Goal: Task Accomplishment & Management: Complete application form

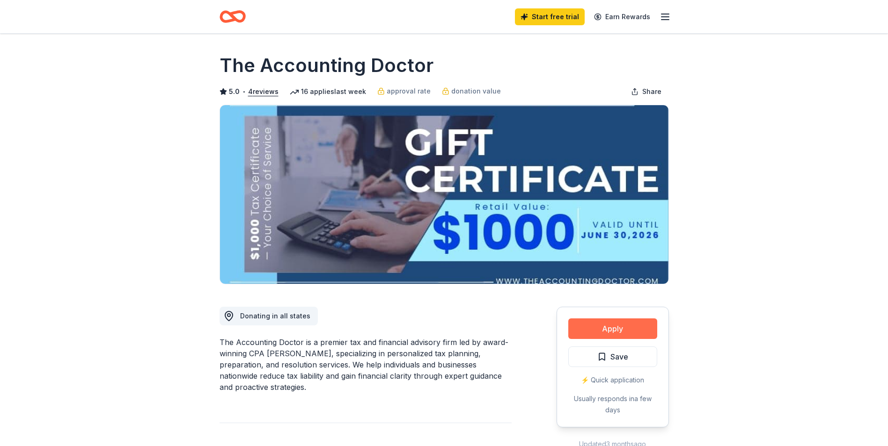
click at [596, 326] on button "Apply" at bounding box center [612, 329] width 89 height 21
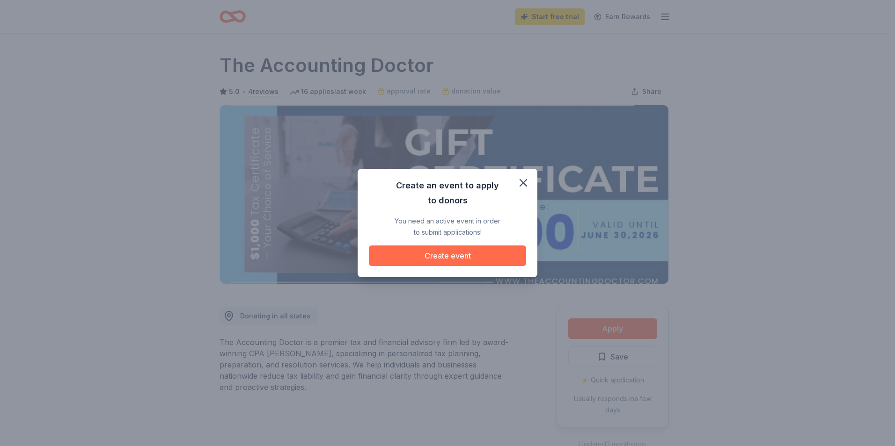
click at [420, 256] on button "Create event" at bounding box center [447, 256] width 157 height 21
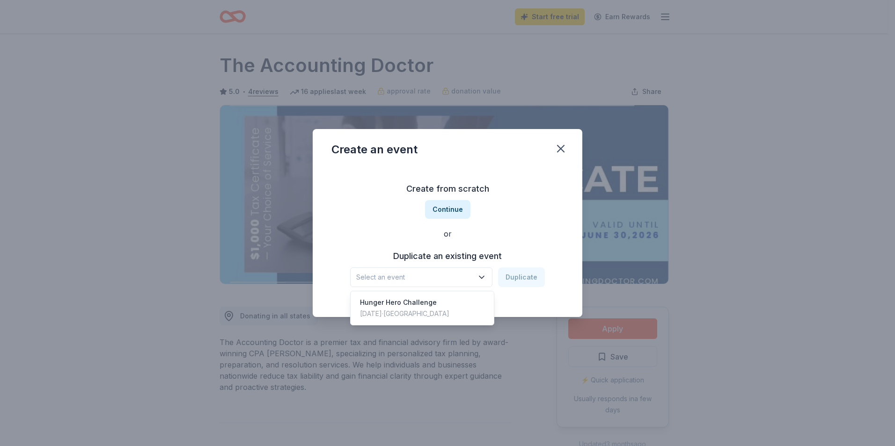
click at [482, 277] on icon "button" at bounding box center [481, 278] width 5 height 2
click at [498, 223] on div "Create from scratch Continue or Duplicate an existing event Select an event Dup…" at bounding box center [447, 235] width 232 height 136
click at [447, 210] on button "Continue" at bounding box center [447, 209] width 45 height 19
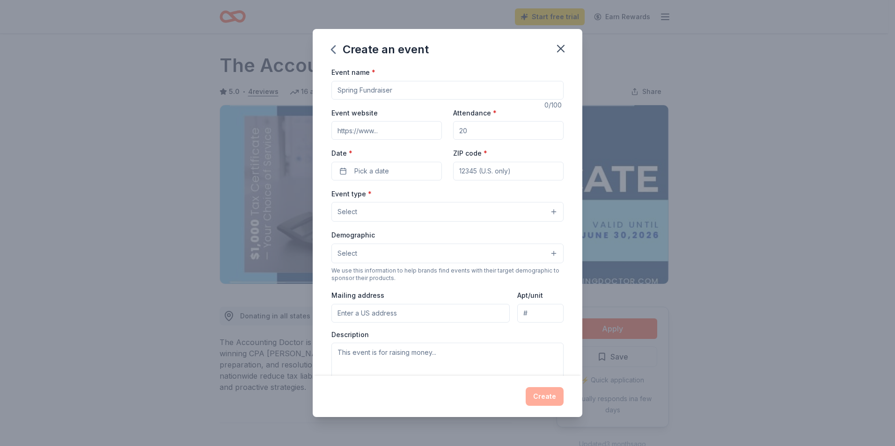
click at [343, 94] on input "Event name *" at bounding box center [447, 90] width 232 height 19
type input "4"
type input "Singo Bingo - 40th Anniversary"
click at [356, 131] on input "Event website" at bounding box center [386, 130] width 110 height 19
type input "https://www.tfbgc.org/"
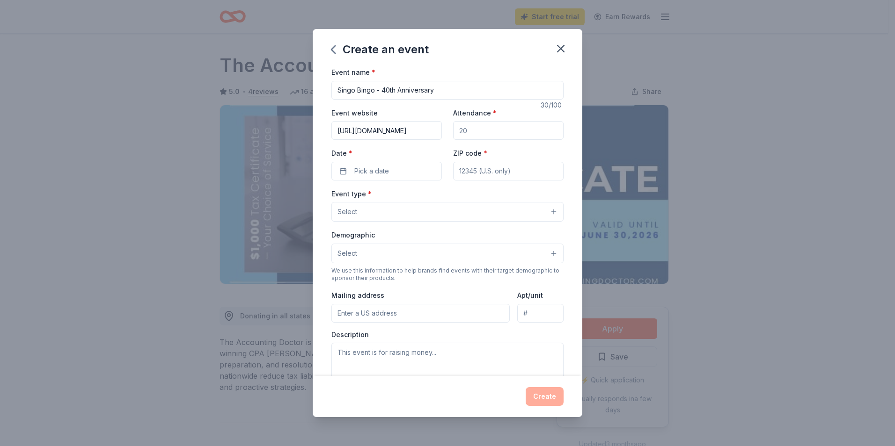
click at [467, 132] on input "Attendance *" at bounding box center [508, 130] width 110 height 19
type input "400"
click at [391, 174] on button "Pick a date" at bounding box center [386, 171] width 110 height 19
click at [437, 195] on button "Go to next month" at bounding box center [435, 196] width 13 height 13
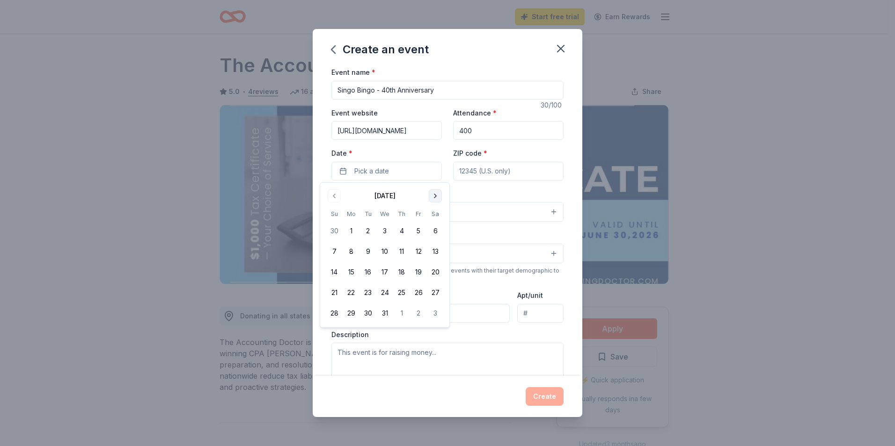
click at [437, 195] on button "Go to next month" at bounding box center [435, 196] width 13 height 13
click at [436, 291] on button "25" at bounding box center [435, 293] width 17 height 17
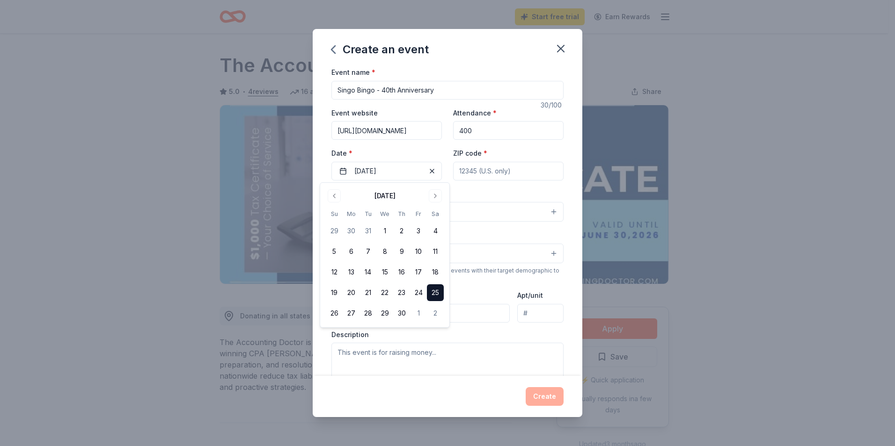
click at [458, 171] on input "ZIP code *" at bounding box center [508, 171] width 110 height 19
type input "77901"
type input "801 South Laurent"
click at [374, 210] on button "Select" at bounding box center [447, 212] width 232 height 20
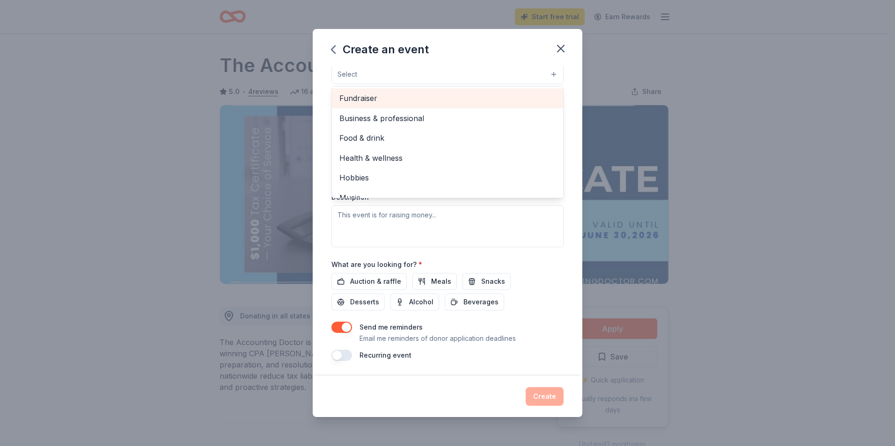
click at [356, 97] on span "Fundraiser" at bounding box center [447, 98] width 216 height 12
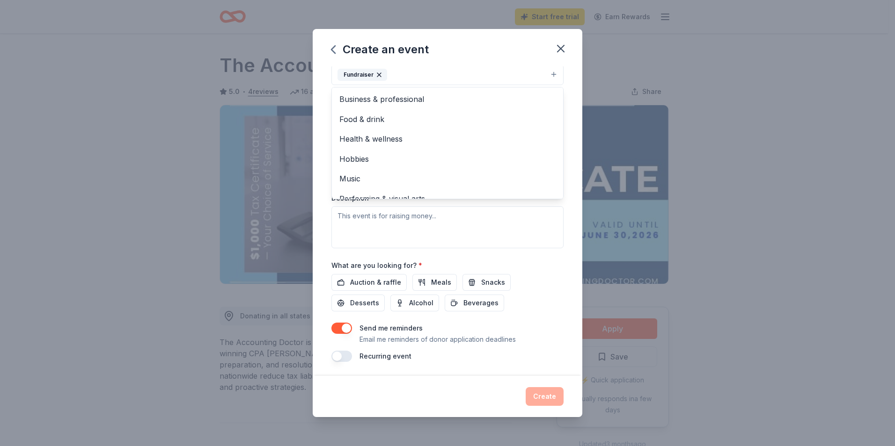
click at [453, 210] on div "Event type * Fundraiser Business & professional Food & drink Health & wellness …" at bounding box center [447, 150] width 232 height 198
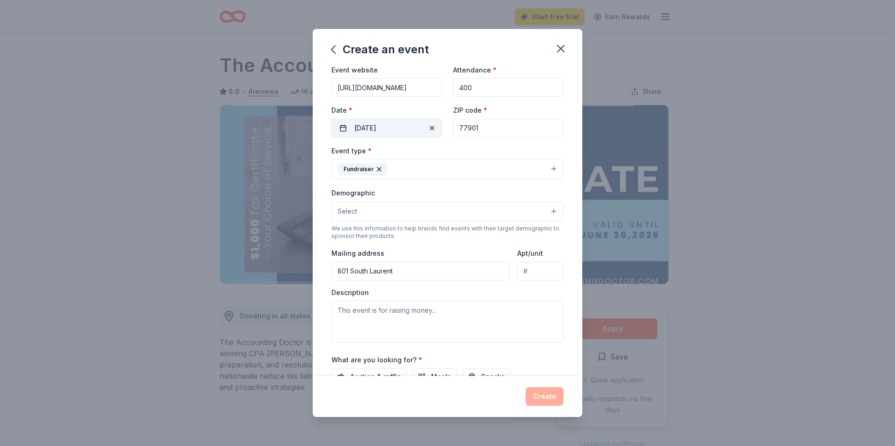
scroll to position [42, 0]
click at [415, 167] on button "Fundraiser" at bounding box center [447, 170] width 232 height 21
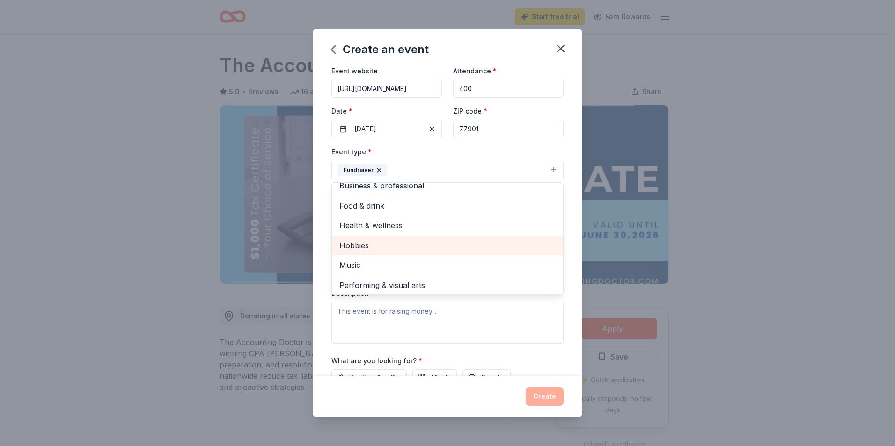
scroll to position [11, 0]
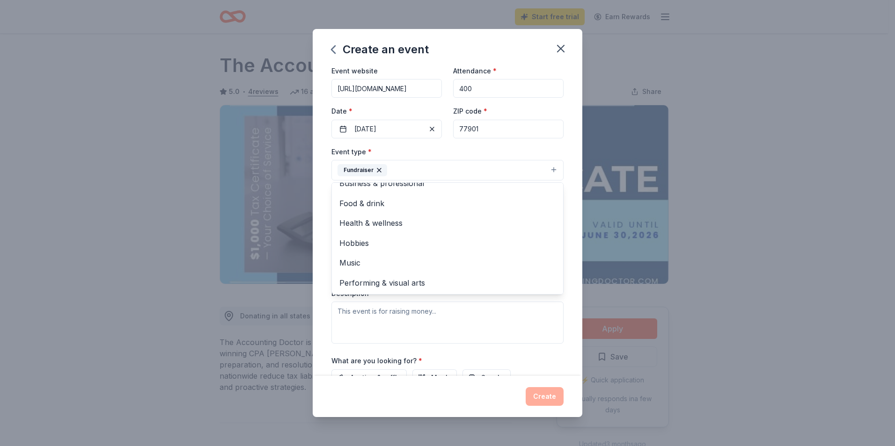
click at [467, 317] on div "Event type * Fundraiser Business & professional Food & drink Health & wellness …" at bounding box center [447, 245] width 232 height 198
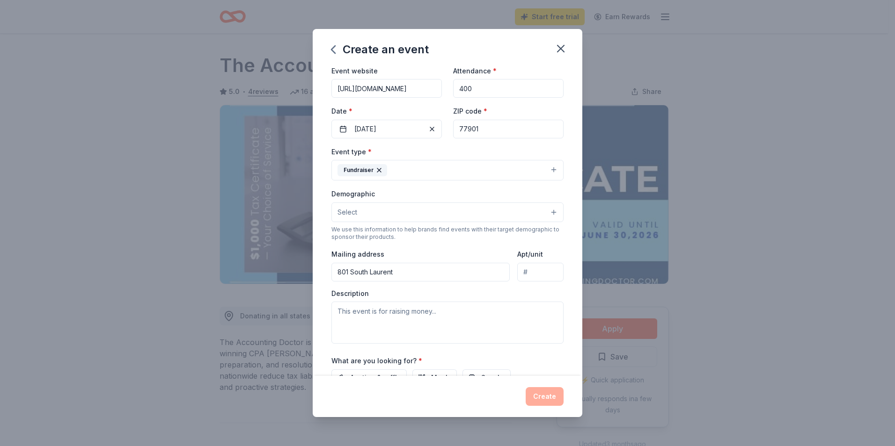
click at [385, 209] on button "Select" at bounding box center [447, 213] width 232 height 20
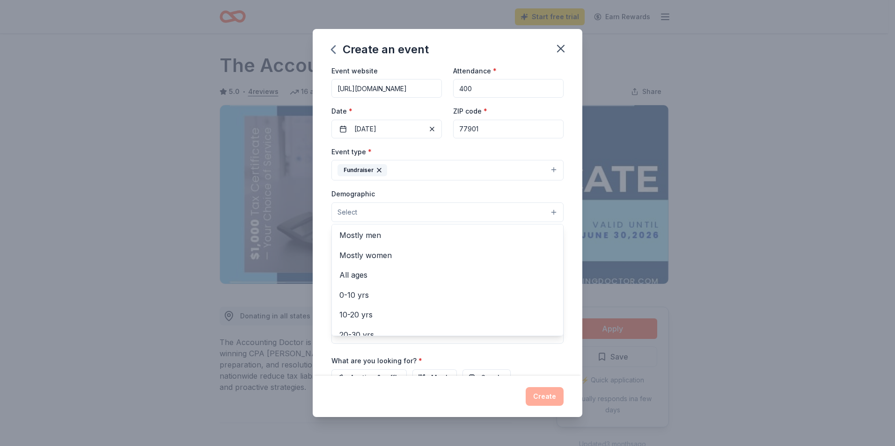
scroll to position [0, 0]
click at [365, 239] on span "All genders" at bounding box center [447, 236] width 216 height 12
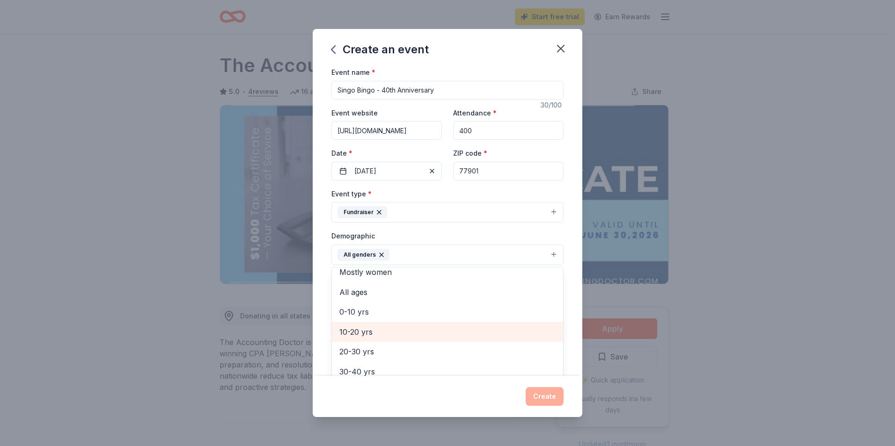
scroll to position [47, 0]
click at [363, 331] on span "20-30 yrs" at bounding box center [447, 332] width 216 height 12
click at [365, 333] on span "30-40 yrs" at bounding box center [447, 332] width 216 height 12
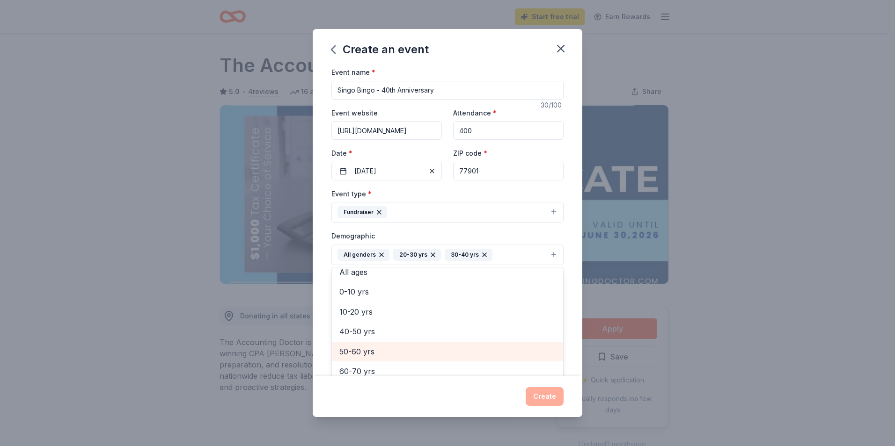
click at [364, 349] on span "50-60 yrs" at bounding box center [447, 352] width 216 height 12
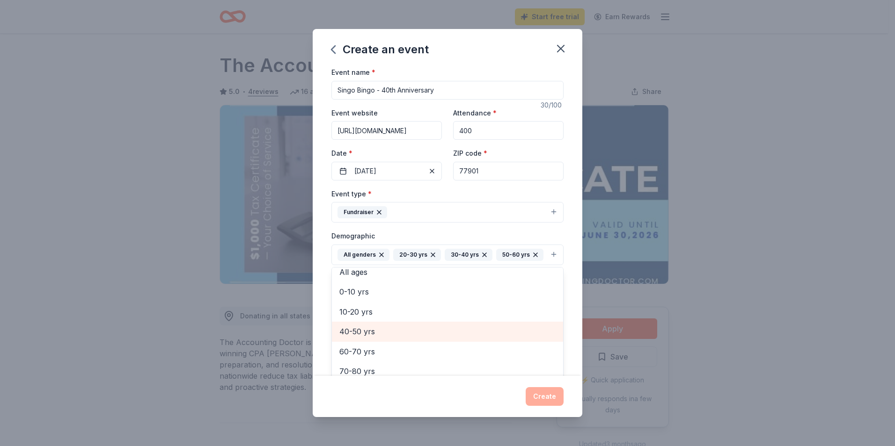
click at [360, 338] on span "40-50 yrs" at bounding box center [447, 332] width 216 height 12
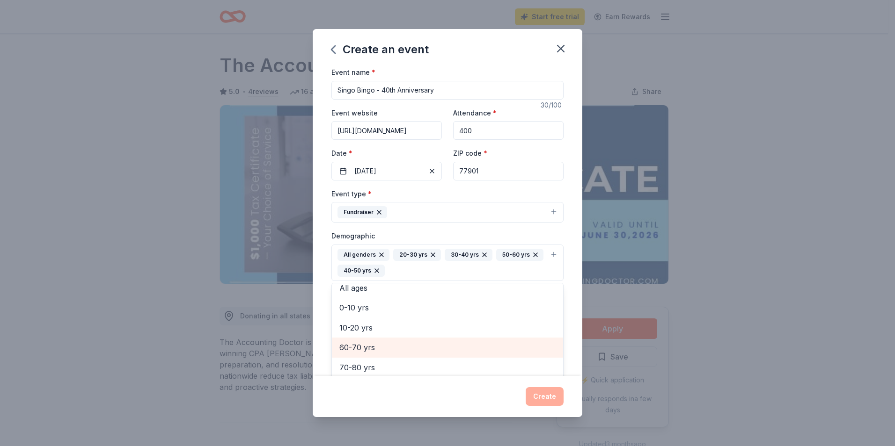
click at [360, 343] on span "60-70 yrs" at bounding box center [447, 348] width 216 height 12
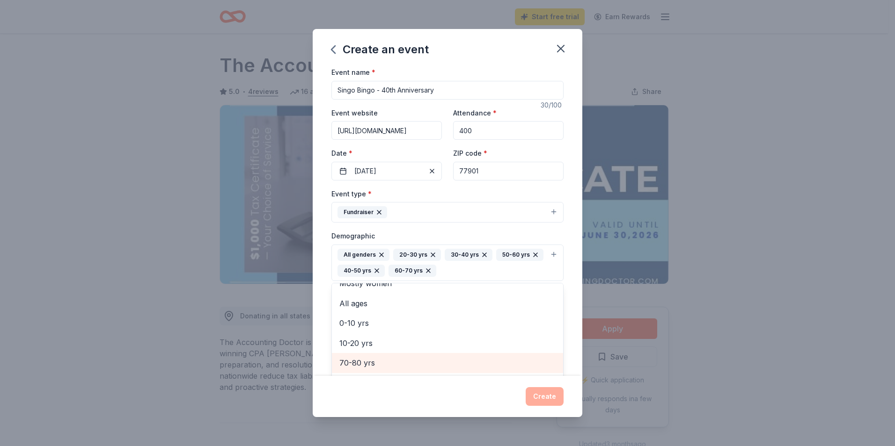
click at [360, 357] on span "70-80 yrs" at bounding box center [447, 363] width 216 height 12
click at [569, 287] on div "Event name * Singo Bingo - 40th Anniversary 30 /100 Event website https://www.t…" at bounding box center [448, 221] width 270 height 310
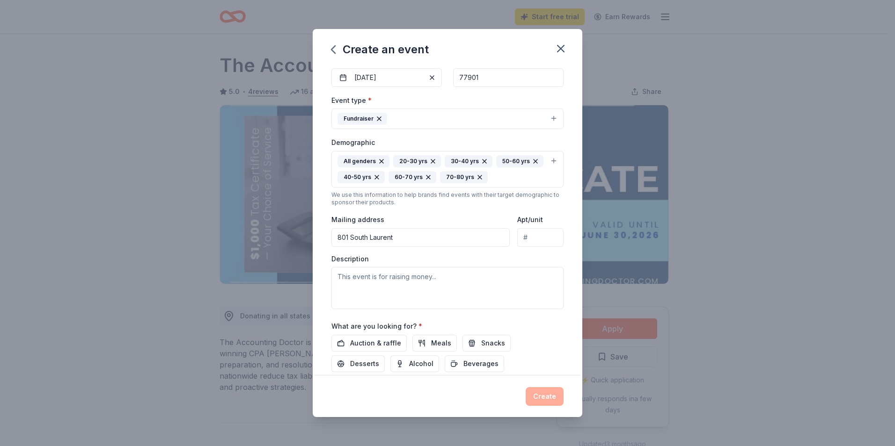
scroll to position [140, 0]
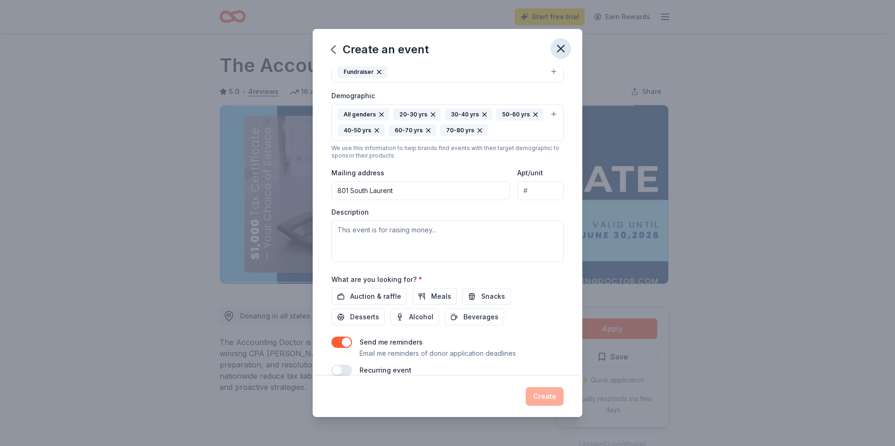
click at [562, 49] on icon "button" at bounding box center [560, 48] width 13 height 13
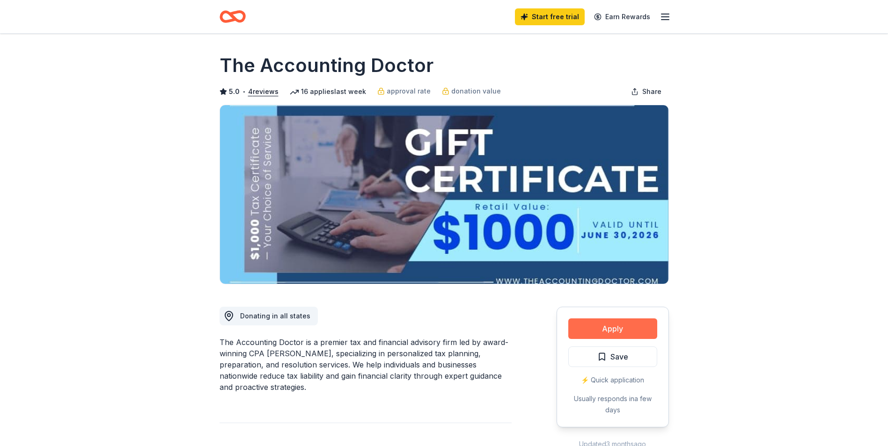
click at [618, 329] on button "Apply" at bounding box center [612, 329] width 89 height 21
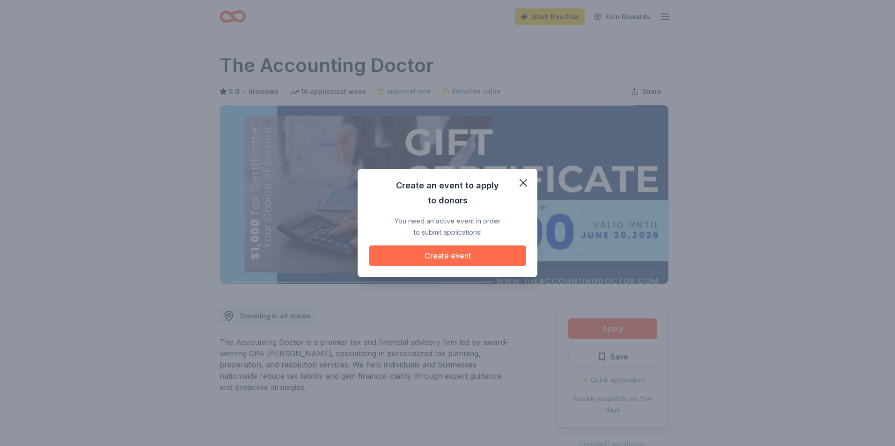
click at [445, 255] on button "Create event" at bounding box center [447, 256] width 157 height 21
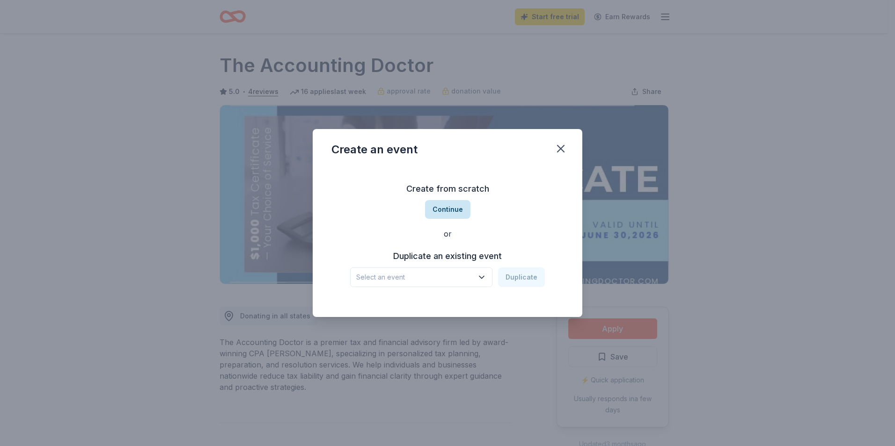
click at [445, 211] on button "Continue" at bounding box center [447, 209] width 45 height 19
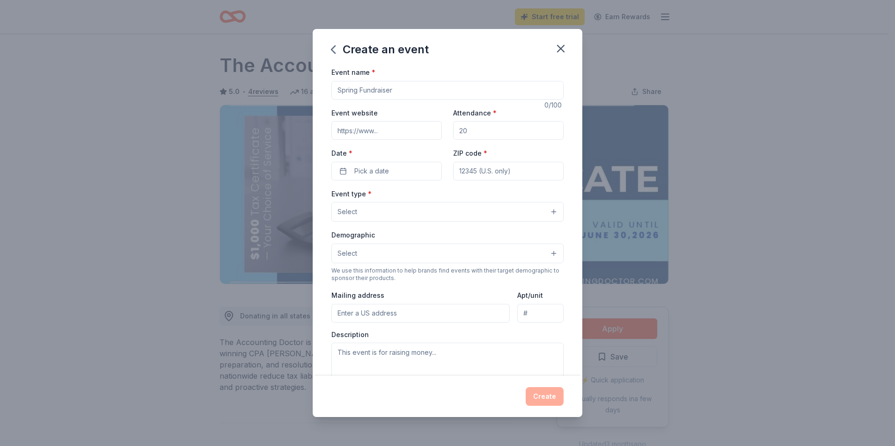
click at [349, 90] on input "Event name *" at bounding box center [447, 90] width 232 height 19
click at [348, 87] on input "Event name *" at bounding box center [447, 90] width 232 height 19
type input "4"
type input "Singo Bingo Spectacular - 40th Anniversaet"
click at [374, 129] on input "Event website" at bounding box center [386, 130] width 110 height 19
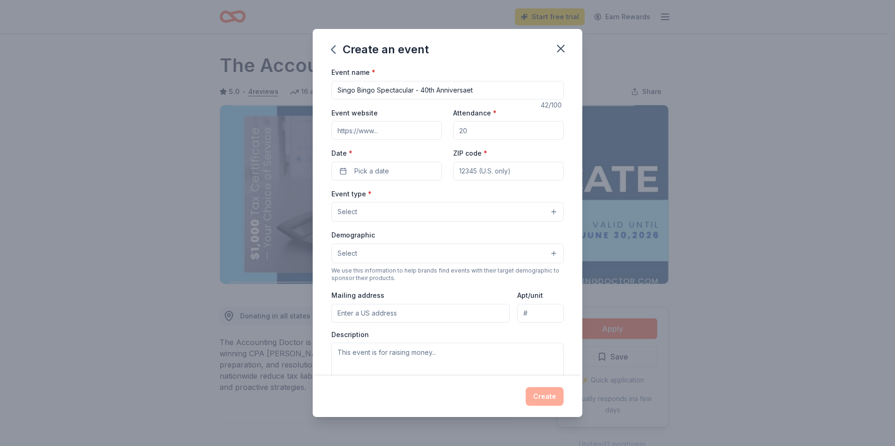
type input "https://www.tfbgc.org/"
click at [472, 129] on input "Attendance *" at bounding box center [508, 130] width 110 height 19
type input "400"
click at [375, 167] on span "Pick a date" at bounding box center [371, 171] width 35 height 11
click at [437, 193] on button "Go to next month" at bounding box center [435, 196] width 13 height 13
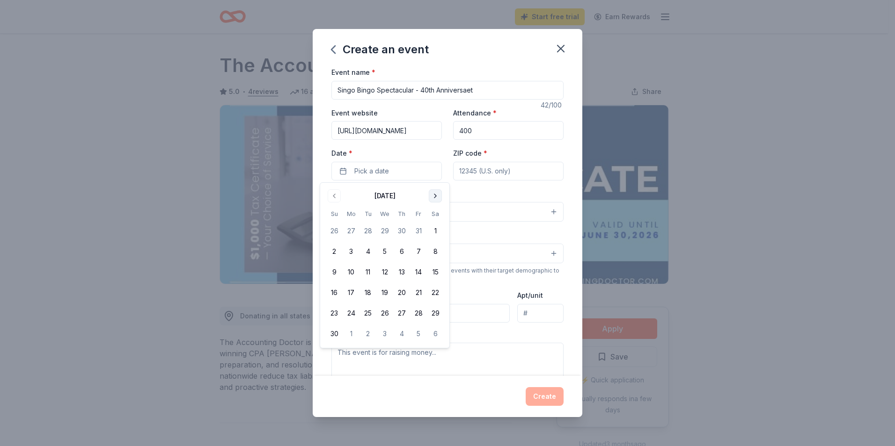
click at [437, 193] on button "Go to next month" at bounding box center [435, 196] width 13 height 13
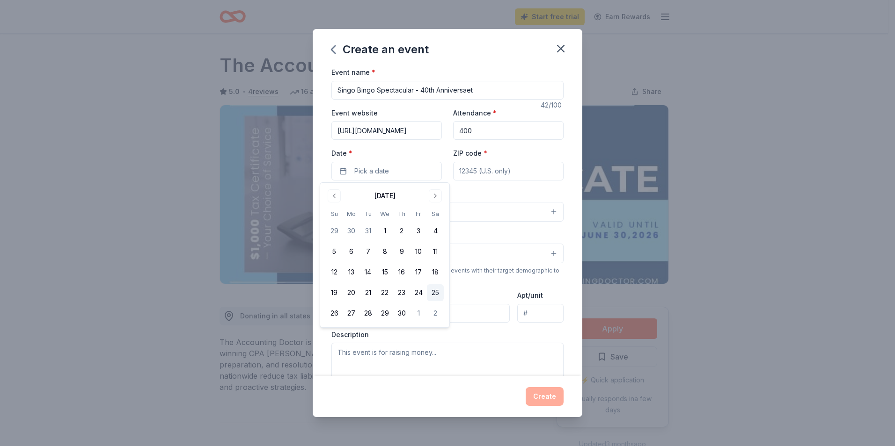
click at [436, 291] on button "25" at bounding box center [435, 293] width 17 height 17
click at [434, 290] on button "25" at bounding box center [435, 293] width 17 height 17
click at [485, 196] on div "Event type * Select" at bounding box center [447, 205] width 232 height 34
click at [362, 169] on span "Pick a date" at bounding box center [371, 171] width 35 height 11
click at [435, 195] on button "Go to next month" at bounding box center [435, 196] width 13 height 13
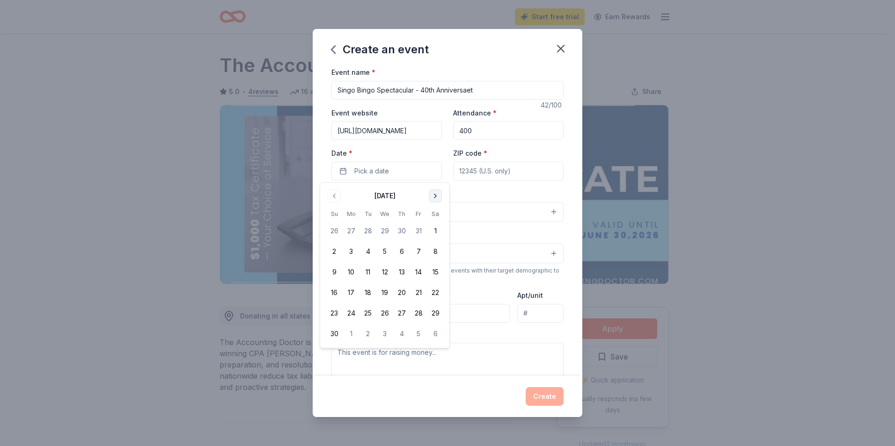
click at [435, 194] on button "Go to next month" at bounding box center [435, 196] width 13 height 13
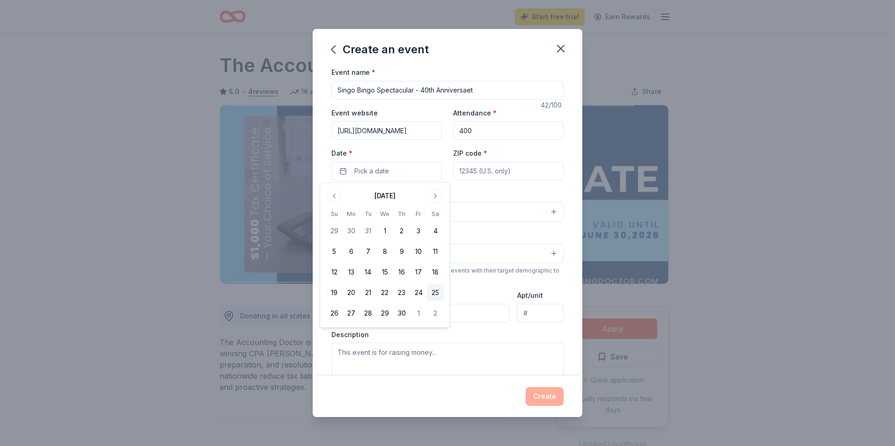
click at [432, 291] on button "25" at bounding box center [435, 293] width 17 height 17
click at [456, 170] on input "ZIP code *" at bounding box center [508, 171] width 110 height 19
type input "77901"
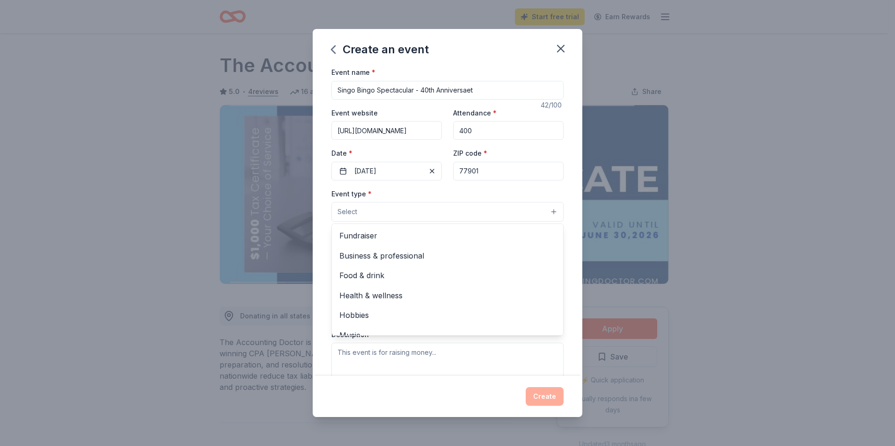
click at [365, 211] on button "Select" at bounding box center [447, 212] width 232 height 20
click at [364, 235] on span "Fundraiser" at bounding box center [447, 236] width 216 height 12
click at [433, 204] on button "Fundraiser" at bounding box center [447, 212] width 232 height 21
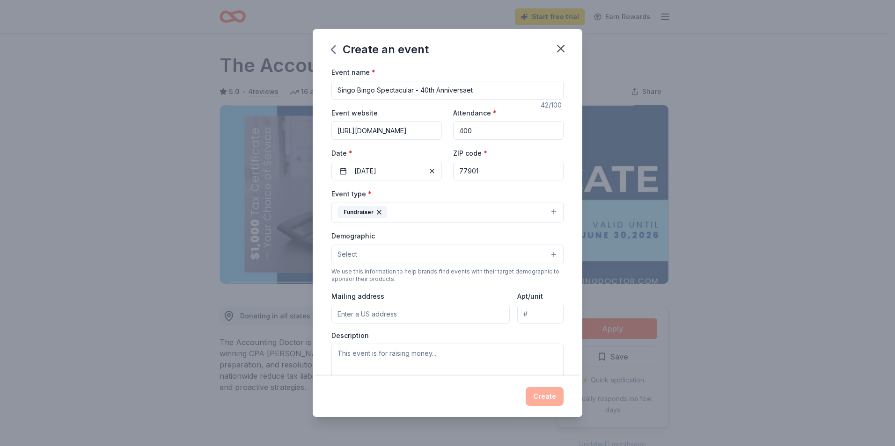
click at [376, 250] on button "Select" at bounding box center [447, 255] width 232 height 20
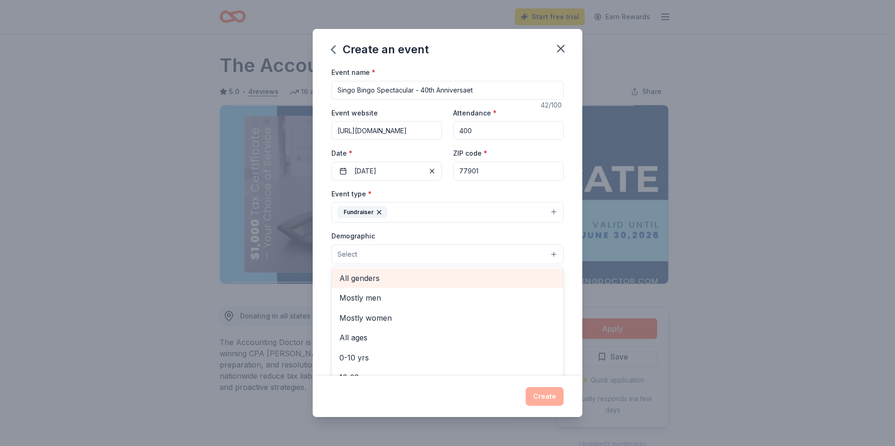
click at [362, 277] on span "All genders" at bounding box center [447, 278] width 216 height 12
click at [362, 285] on span "20-30 yrs" at bounding box center [447, 285] width 216 height 12
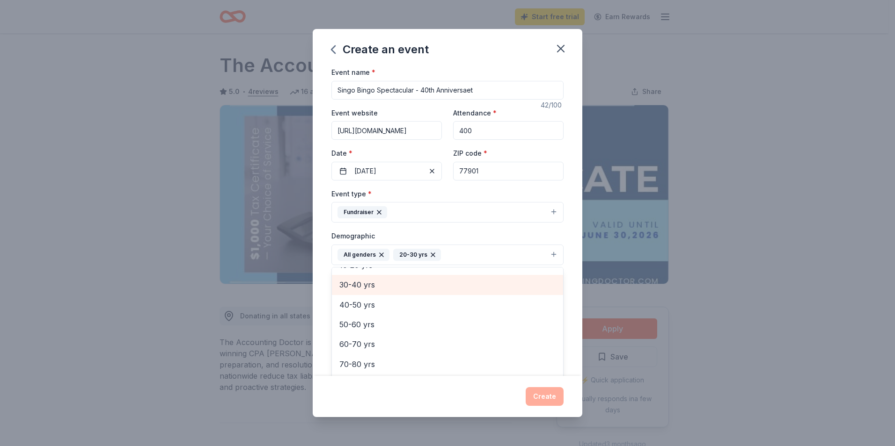
click at [352, 285] on span "30-40 yrs" at bounding box center [447, 285] width 216 height 12
click at [352, 289] on span "40-50 yrs" at bounding box center [447, 288] width 216 height 12
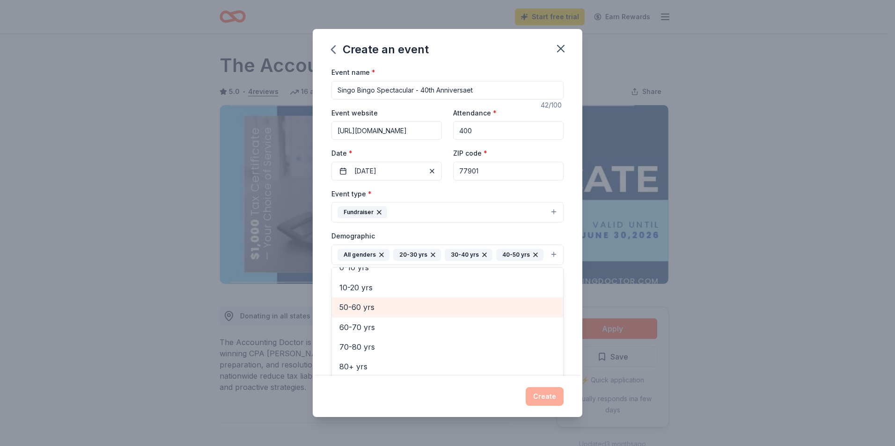
click at [348, 314] on span "50-60 yrs" at bounding box center [447, 307] width 216 height 12
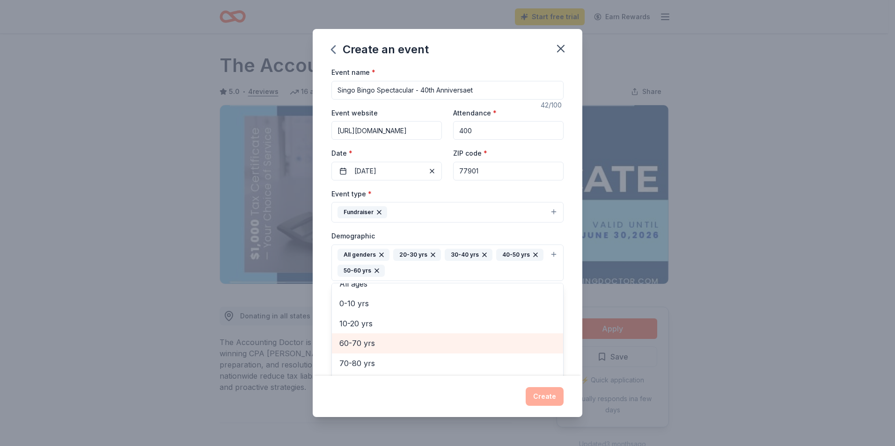
click at [349, 342] on span "60-70 yrs" at bounding box center [447, 343] width 216 height 12
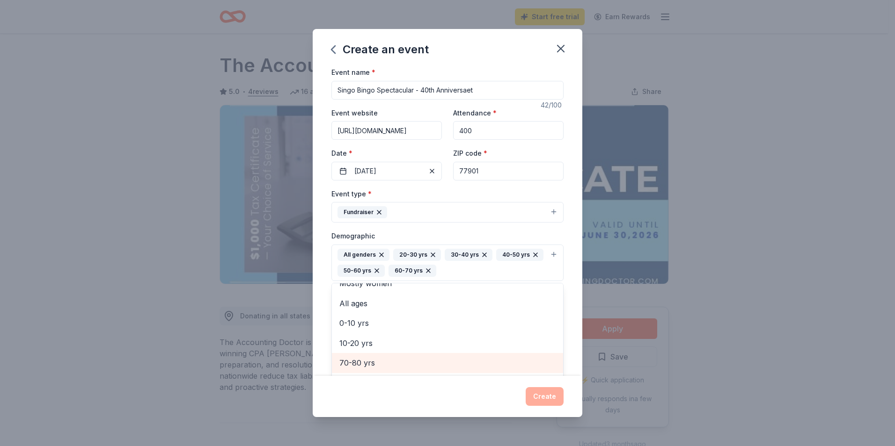
click at [351, 360] on span "70-80 yrs" at bounding box center [447, 363] width 216 height 12
click at [512, 247] on button "All genders 20-30 yrs 30-40 yrs 40-50 yrs 50-60 yrs 60-70 yrs 70-80 yrs" at bounding box center [447, 263] width 232 height 37
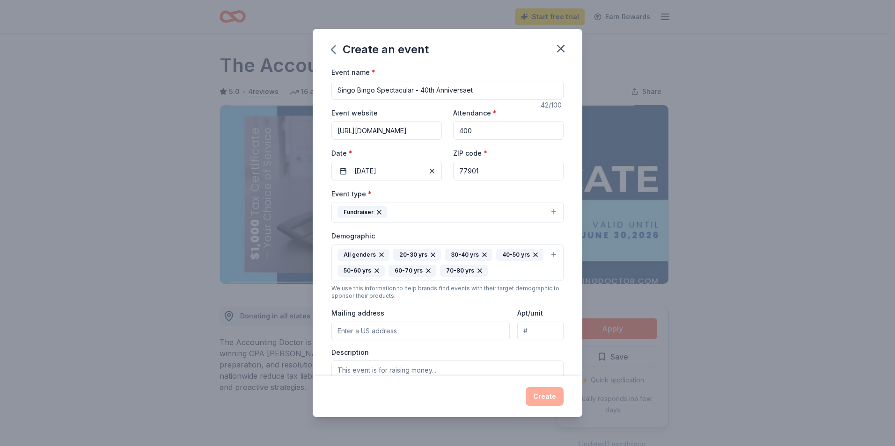
click at [350, 331] on input "Mailing address" at bounding box center [420, 331] width 178 height 19
type input "801 S Laurent St"
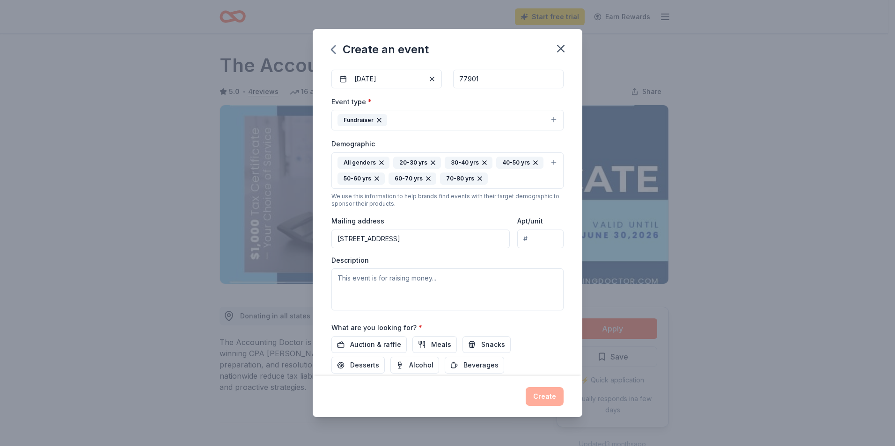
scroll to position [94, 0]
click at [341, 277] on textarea at bounding box center [447, 288] width 232 height 42
paste textarea "This fun-filled event will feature exciting games of bingo, interspersed with s…"
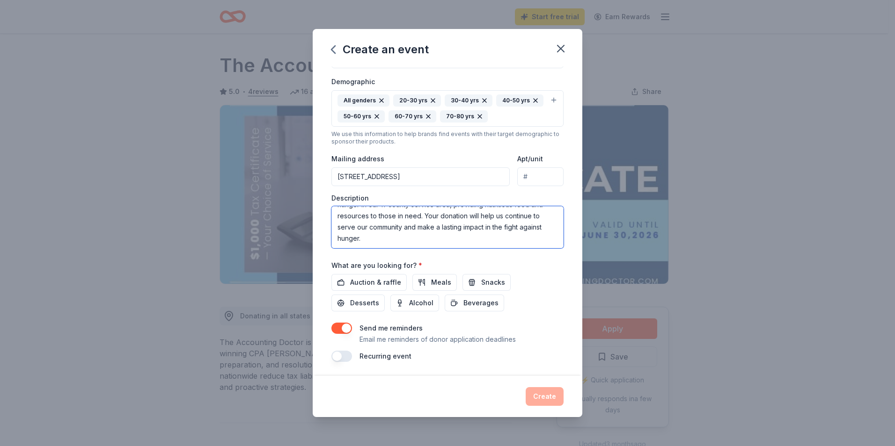
scroll to position [155, 0]
type textarea "This fun-filled event will feature exciting games of bingo, interspersed with s…"
click at [372, 282] on span "Auction & raffle" at bounding box center [375, 281] width 51 height 11
click at [422, 282] on button "Meals" at bounding box center [434, 281] width 44 height 17
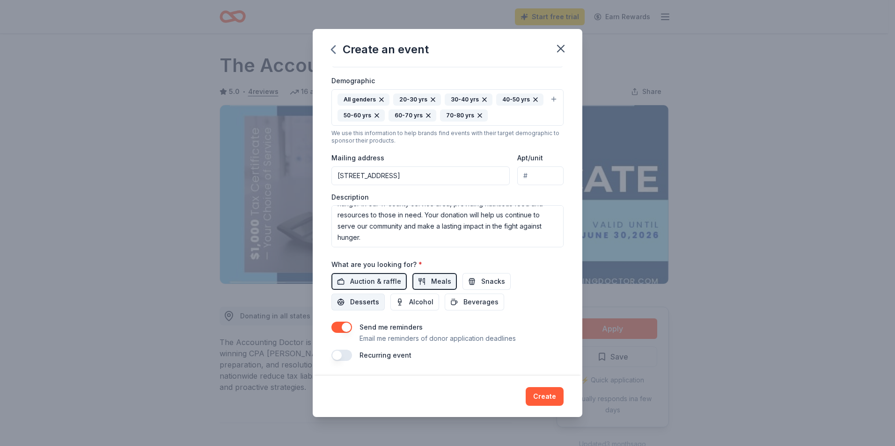
click at [371, 299] on span "Desserts" at bounding box center [364, 302] width 29 height 11
click at [412, 300] on span "Alcohol" at bounding box center [421, 302] width 24 height 11
click at [460, 302] on button "Beverages" at bounding box center [474, 302] width 59 height 17
click at [537, 396] on button "Create" at bounding box center [545, 396] width 38 height 19
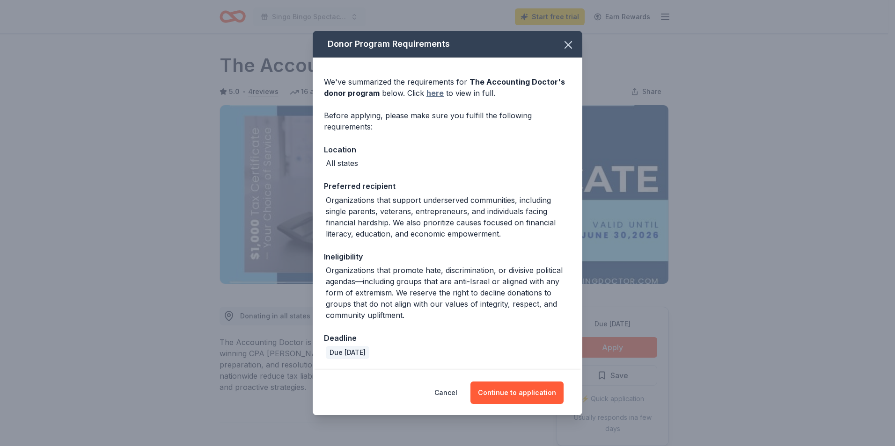
click at [432, 91] on link "here" at bounding box center [434, 93] width 17 height 11
click at [503, 394] on button "Continue to application" at bounding box center [516, 393] width 93 height 22
